Goal: Task Accomplishment & Management: Manage account settings

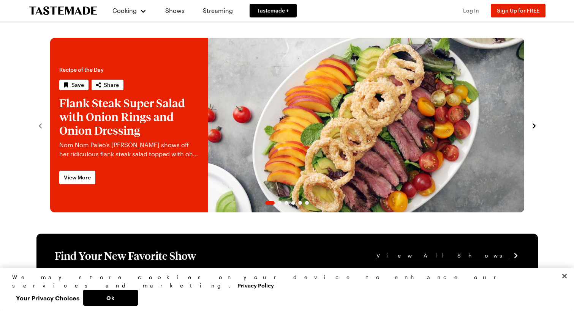
click at [471, 11] on span "Log In" at bounding box center [471, 10] width 16 height 6
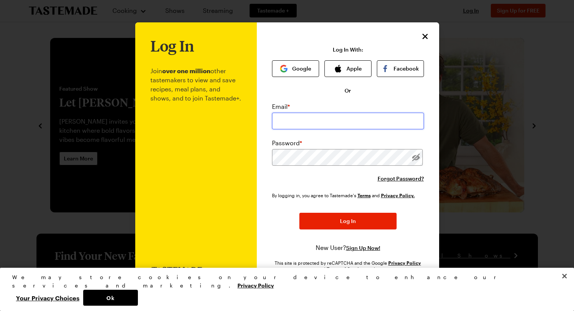
click at [312, 118] on input "email" at bounding box center [348, 121] width 152 height 17
paste input "[EMAIL_ADDRESS][DOMAIN_NAME]"
type input "[EMAIL_ADDRESS][DOMAIN_NAME]"
click at [323, 126] on input "[EMAIL_ADDRESS][DOMAIN_NAME]" at bounding box center [348, 121] width 152 height 17
type input "[EMAIL_ADDRESS][DOMAIN_NAME]"
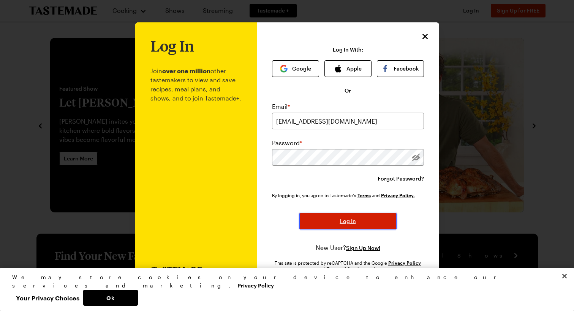
click at [314, 226] on button "Log In" at bounding box center [347, 221] width 97 height 17
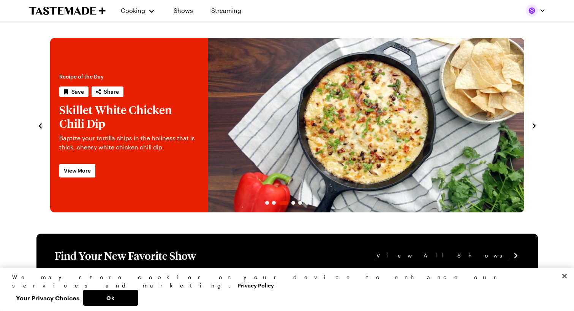
click at [538, 10] on button "button" at bounding box center [535, 11] width 20 height 12
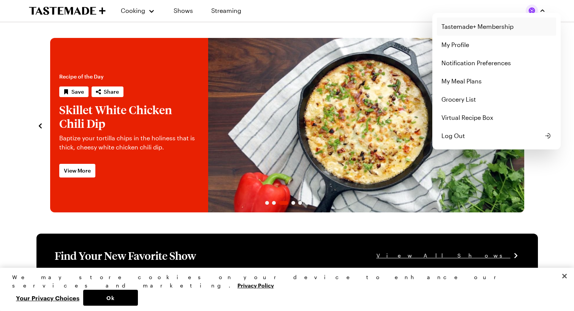
click at [479, 30] on link "Tastemade+ Membership" at bounding box center [496, 26] width 119 height 18
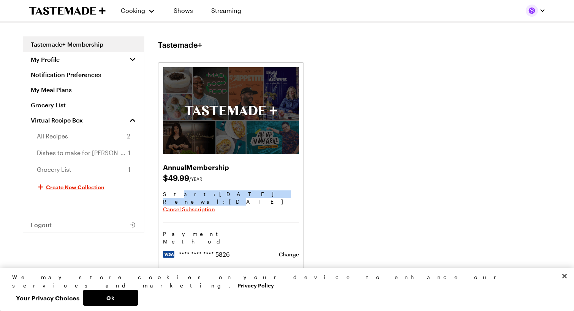
drag, startPoint x: 169, startPoint y: 196, endPoint x: 192, endPoint y: 203, distance: 24.4
click at [192, 203] on div "Start: [DATE] Renewal : [DATE] Cancel Subscription" at bounding box center [231, 203] width 136 height 24
click at [208, 211] on span "Cancel Subscription" at bounding box center [189, 210] width 52 height 8
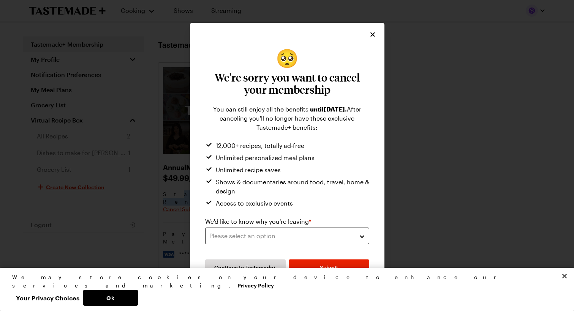
click at [252, 234] on div "Please select an option" at bounding box center [281, 236] width 144 height 9
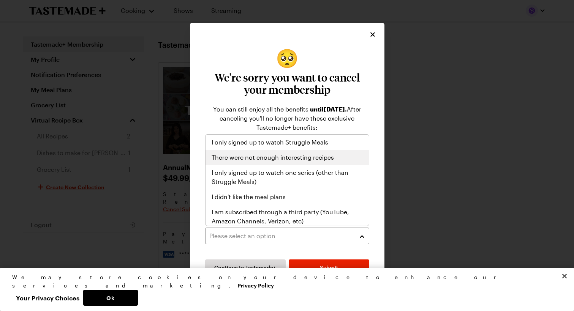
click at [284, 158] on span "There were not enough interesting recipes" at bounding box center [272, 157] width 122 height 9
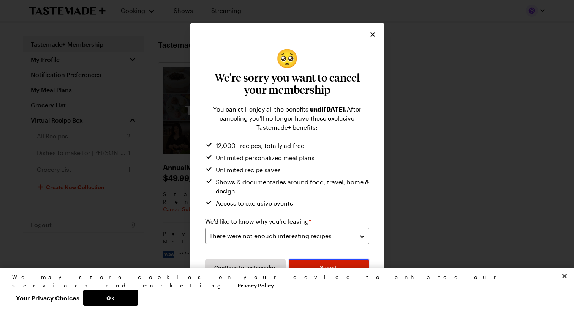
click at [309, 270] on button "Submit" at bounding box center [329, 268] width 80 height 17
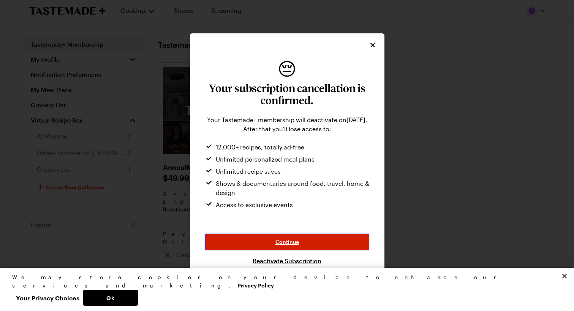
click at [321, 242] on button "Continue" at bounding box center [287, 242] width 164 height 17
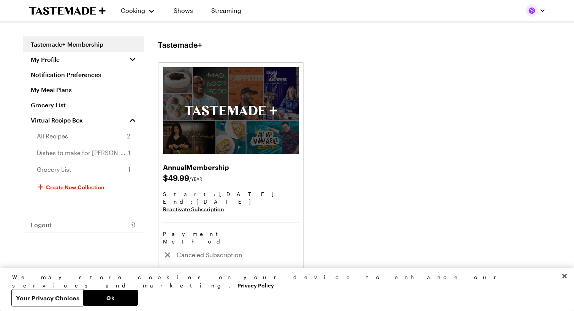
click at [83, 296] on button "Your Privacy Choices" at bounding box center [47, 298] width 71 height 16
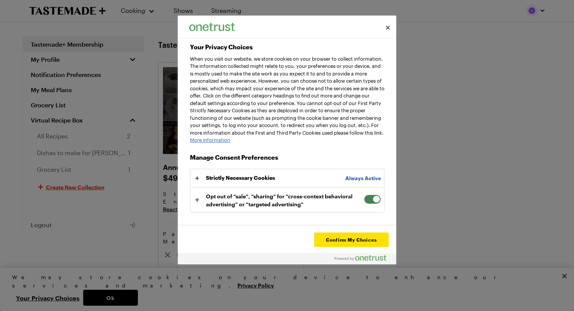
click at [364, 204] on span "Your Privacy Choices" at bounding box center [372, 199] width 17 height 9
click at [364, 195] on input "Opt out of “sale”, “sharing” for “cross-context behavioral advertising” or “tar…" at bounding box center [364, 195] width 0 height 0
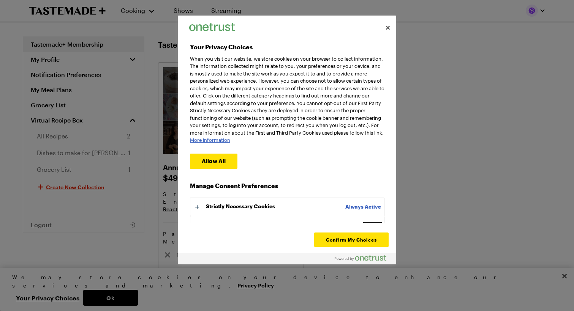
scroll to position [26, 0]
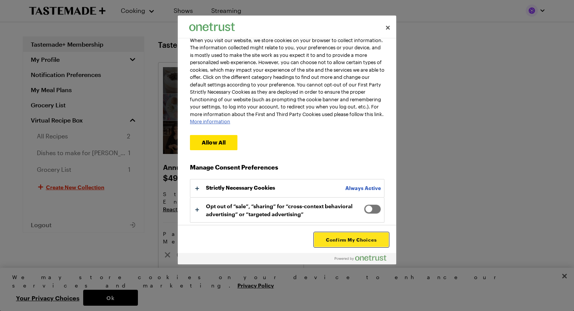
click at [356, 240] on button "Confirm My Choices" at bounding box center [351, 240] width 74 height 14
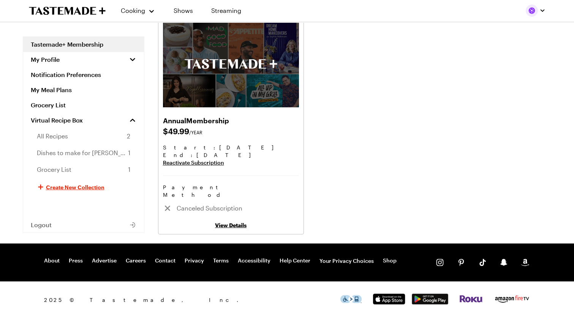
scroll to position [0, 0]
